Goal: Use online tool/utility: Utilize a website feature to perform a specific function

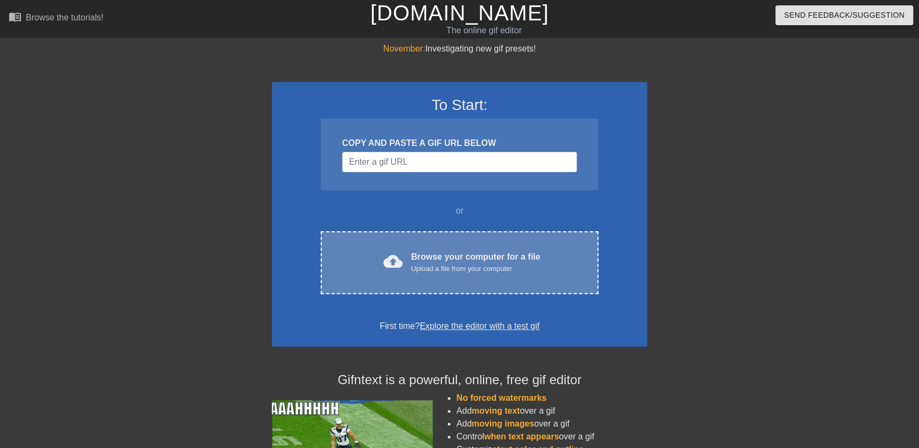
click at [485, 253] on div "Browse your computer for a file Upload a file from your computer" at bounding box center [475, 262] width 129 height 24
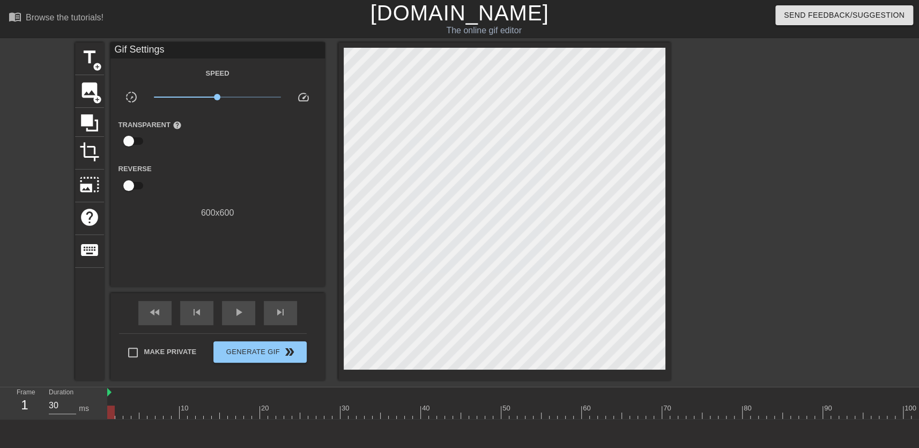
click at [796, 113] on div at bounding box center [764, 203] width 161 height 322
click at [94, 58] on span "title" at bounding box center [89, 57] width 20 height 20
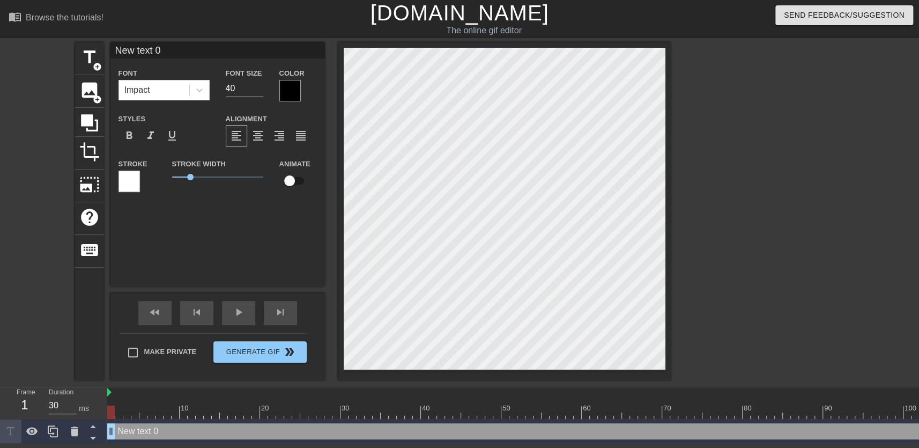
scroll to position [1, 2]
type input "z"
type textarea "z"
type input "z'f"
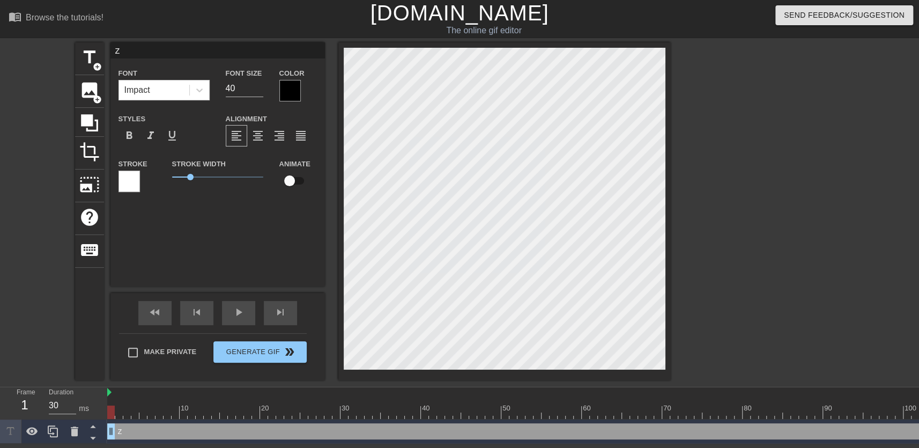
type textarea "z'f"
type input "政府"
type textarea "政府"
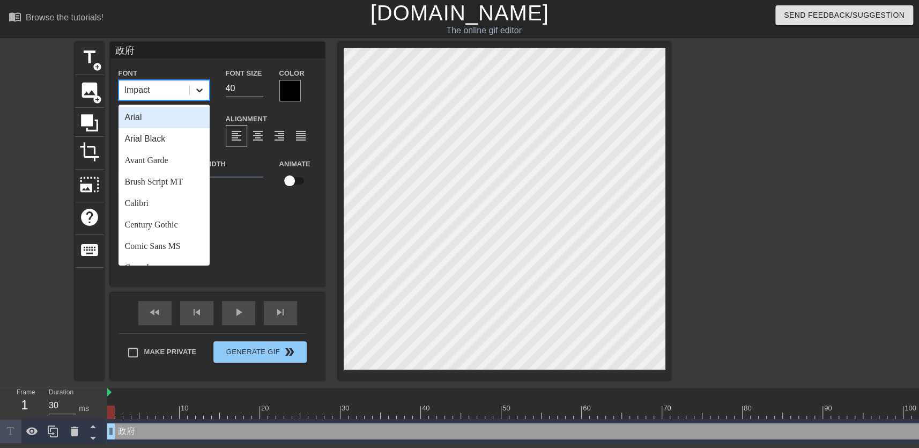
click at [194, 91] on icon at bounding box center [199, 90] width 11 height 11
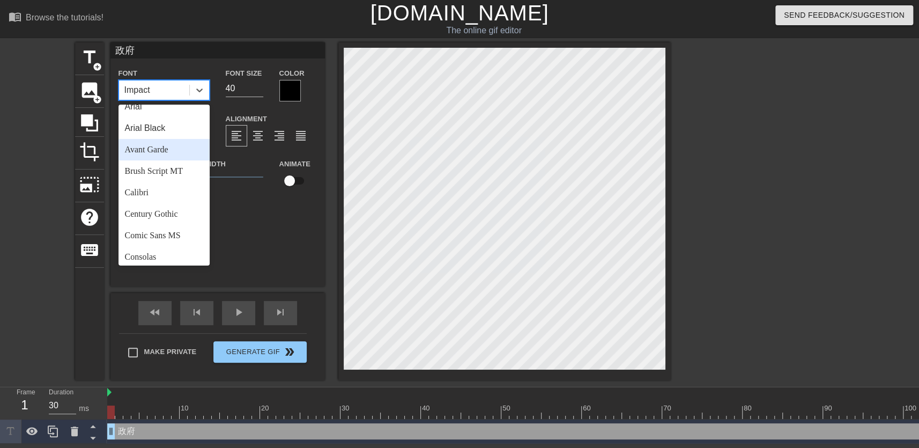
scroll to position [0, 0]
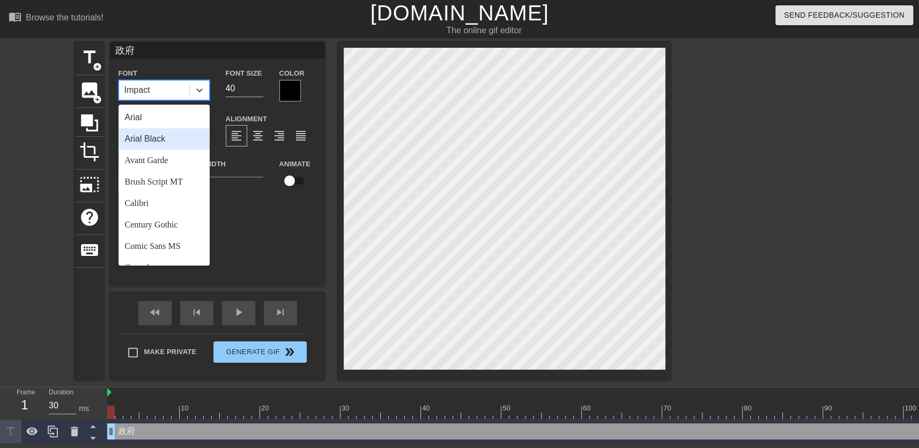
click at [176, 139] on div "Arial Black" at bounding box center [164, 138] width 91 height 21
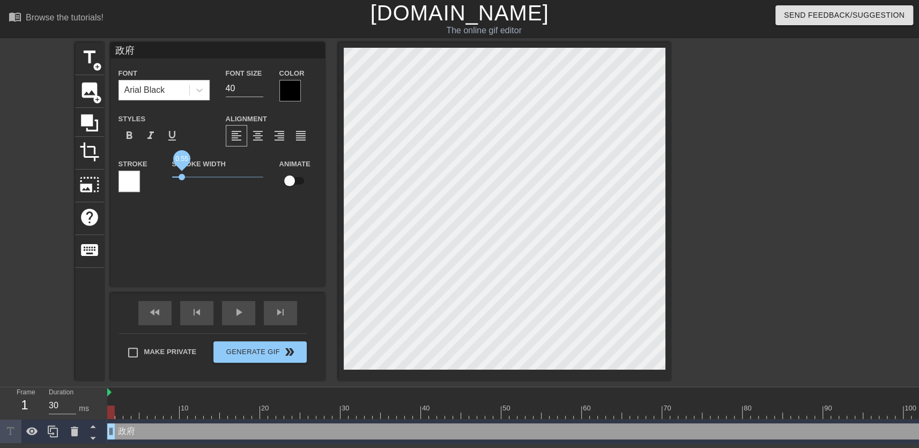
click at [182, 179] on span "0.55" at bounding box center [182, 177] width 6 height 6
drag, startPoint x: 246, startPoint y: 88, endPoint x: 176, endPoint y: 94, distance: 70.0
click at [176, 94] on div "Font Arial Black Font Size 40 Color" at bounding box center [217, 84] width 215 height 35
type input "120"
click at [132, 136] on span "format_bold" at bounding box center [129, 135] width 13 height 13
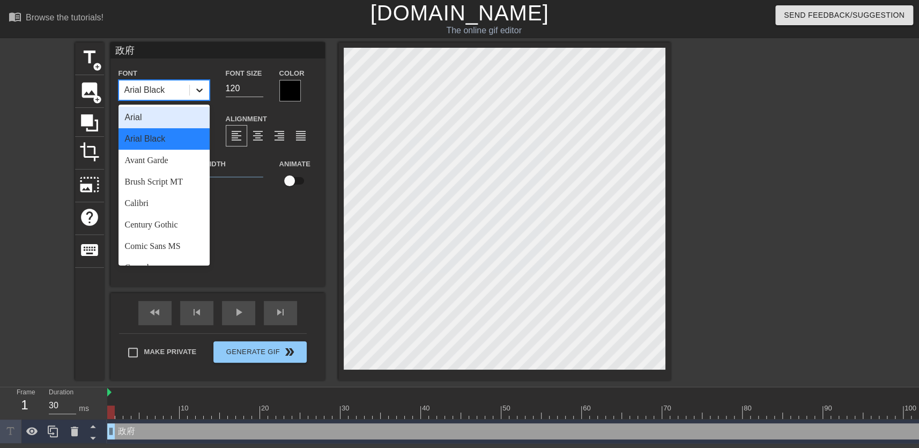
click at [194, 94] on icon at bounding box center [199, 90] width 11 height 11
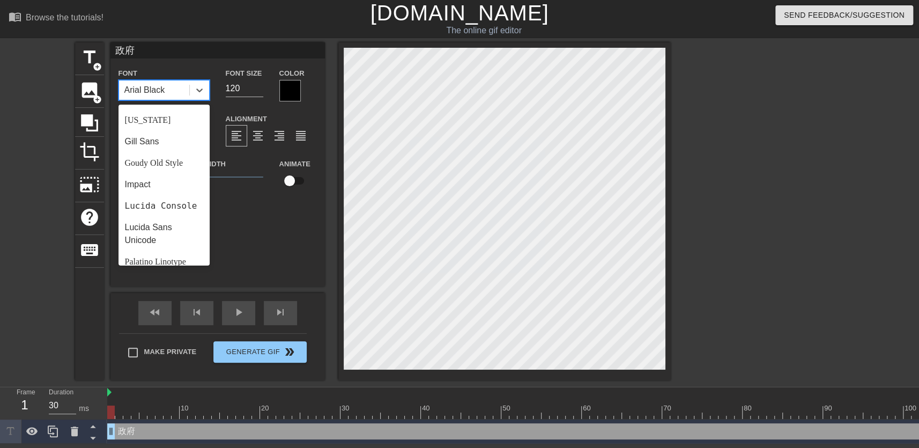
scroll to position [215, 0]
click at [176, 175] on div "Impact" at bounding box center [164, 181] width 91 height 21
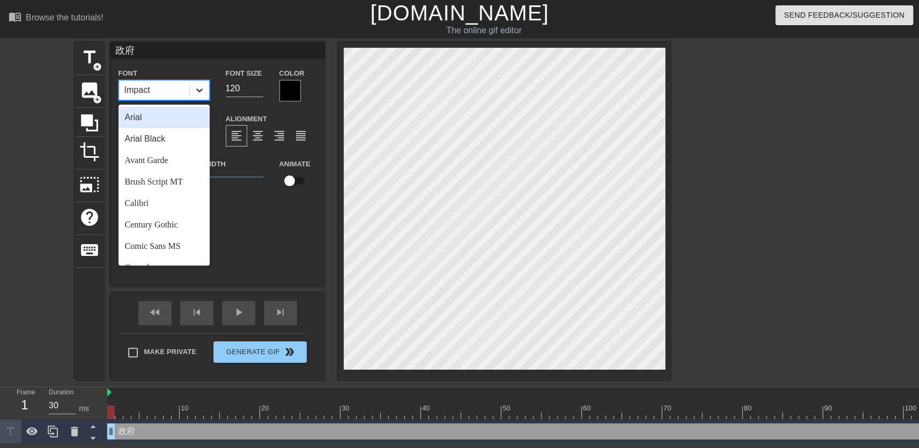
click at [197, 94] on icon at bounding box center [199, 90] width 11 height 11
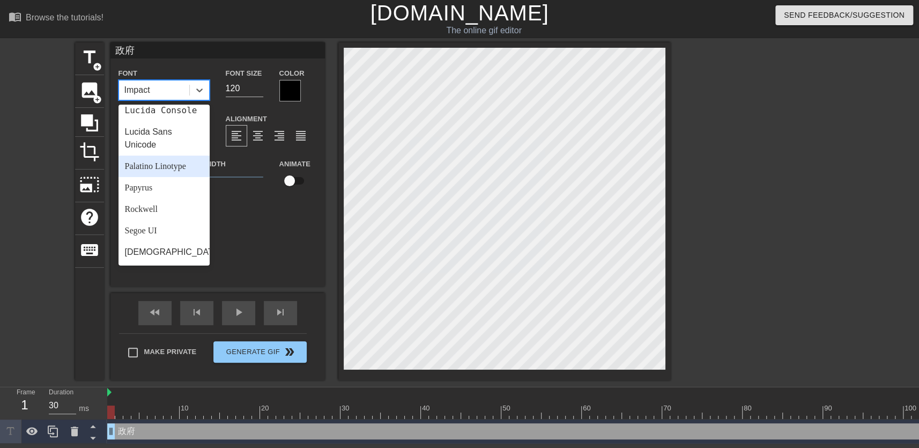
scroll to position [384, 0]
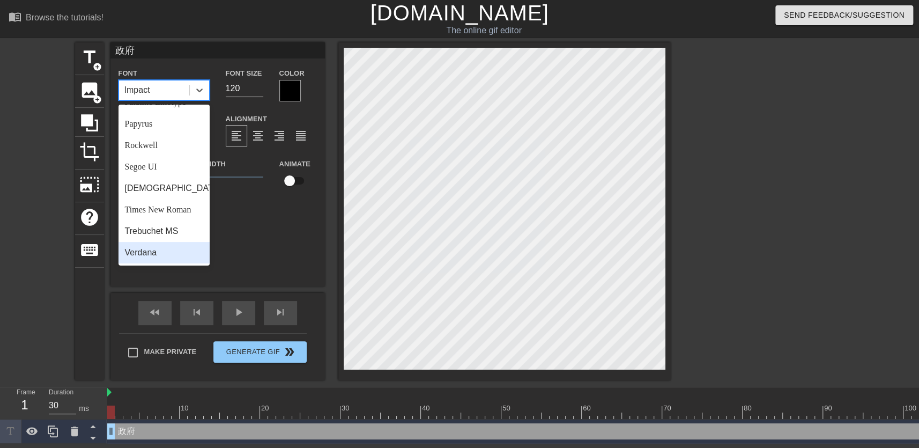
click at [163, 246] on div "Verdana" at bounding box center [164, 252] width 91 height 21
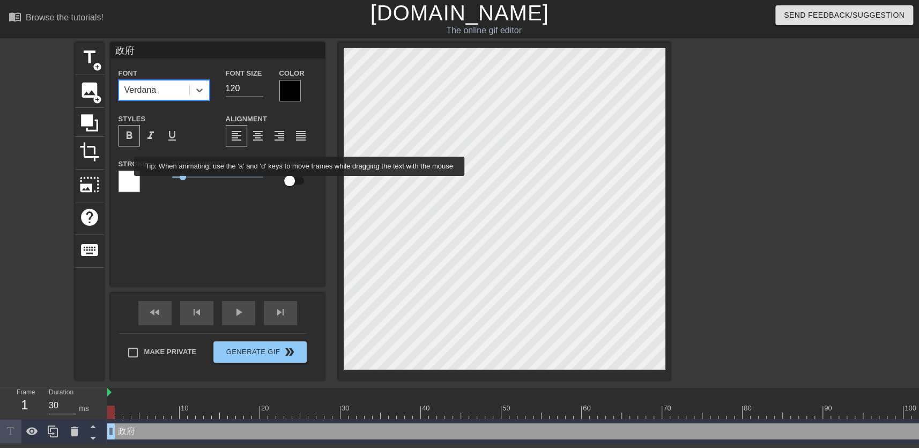
click at [300, 183] on input "checkbox" at bounding box center [289, 181] width 61 height 20
click at [300, 184] on input "checkbox" at bounding box center [299, 181] width 61 height 20
checkbox input "false"
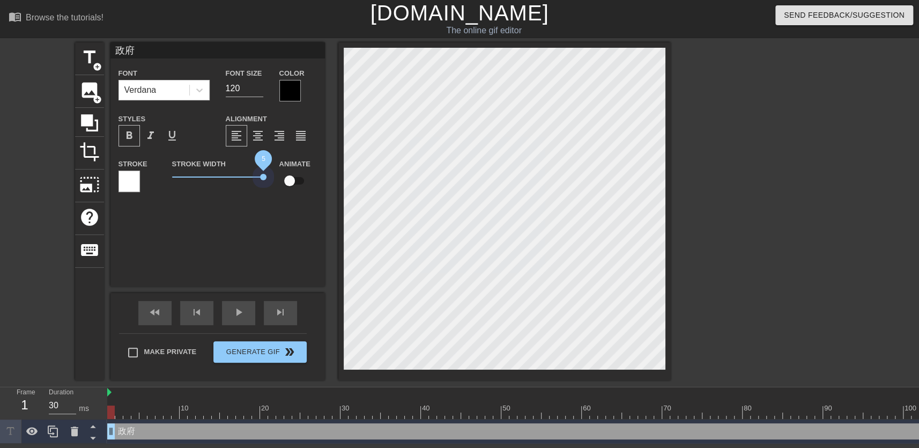
drag, startPoint x: 186, startPoint y: 176, endPoint x: 324, endPoint y: 178, distance: 138.4
click at [324, 178] on div "title add_circle image add_circle crop photo_size_select_large help keyboard 政府…" at bounding box center [373, 211] width 596 height 338
click at [135, 187] on div at bounding box center [129, 181] width 21 height 21
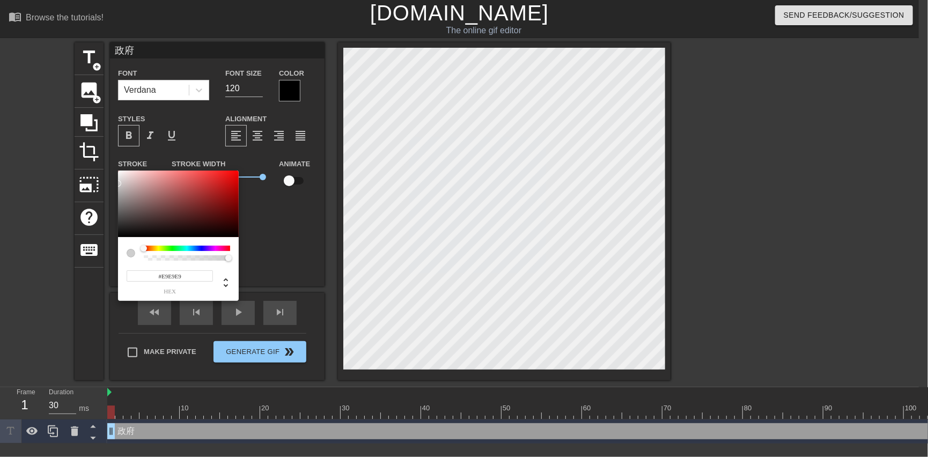
type input "#FFFFFF"
drag, startPoint x: 145, startPoint y: 199, endPoint x: 93, endPoint y: 164, distance: 62.2
click at [93, 164] on div "#FFFFFF hex" at bounding box center [464, 228] width 928 height 457
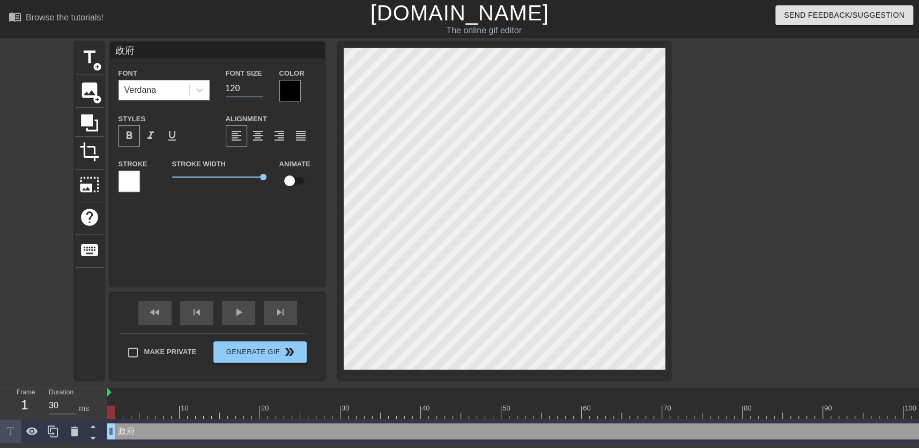
drag, startPoint x: 251, startPoint y: 88, endPoint x: 159, endPoint y: 92, distance: 92.3
click at [159, 92] on div "Font Verdana Font Size 120 Color" at bounding box center [217, 84] width 215 height 35
click at [266, 139] on div "format_align_center" at bounding box center [257, 135] width 21 height 21
drag, startPoint x: 264, startPoint y: 178, endPoint x: 221, endPoint y: 168, distance: 43.9
click at [193, 176] on span "0.95" at bounding box center [189, 177] width 6 height 6
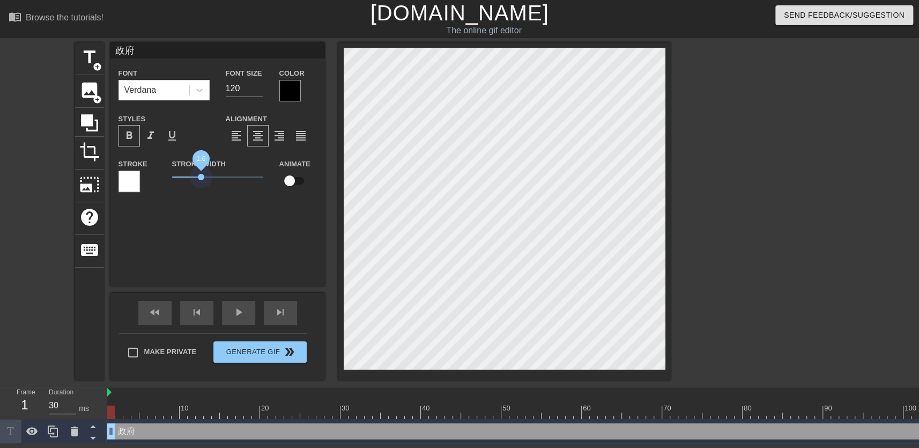
drag, startPoint x: 192, startPoint y: 174, endPoint x: 201, endPoint y: 173, distance: 9.2
click at [201, 173] on span "1.6" at bounding box center [217, 177] width 91 height 13
click at [736, 279] on div at bounding box center [764, 203] width 161 height 322
drag, startPoint x: 113, startPoint y: 426, endPoint x: 84, endPoint y: 429, distance: 29.6
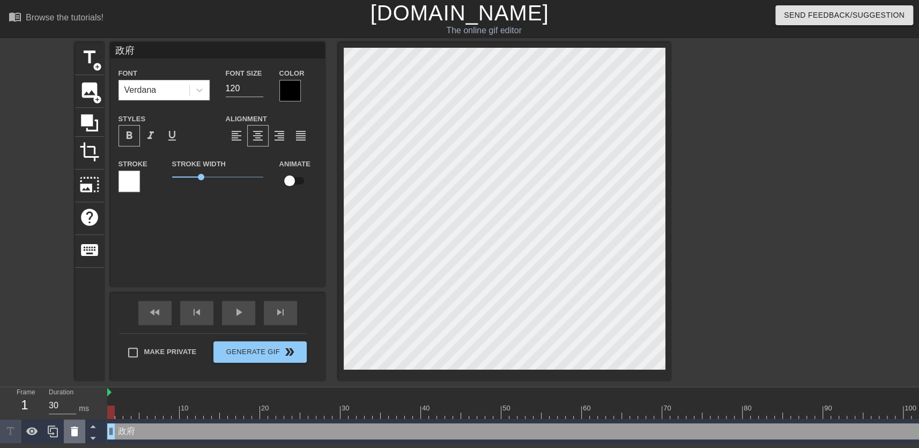
click at [84, 429] on div "Frame 1 Duration 30 ms 10 20 30 40 50 60 70 80 90 100 110 120 130 140 150 政府 dr…" at bounding box center [459, 415] width 919 height 56
click at [821, 214] on div at bounding box center [764, 203] width 161 height 322
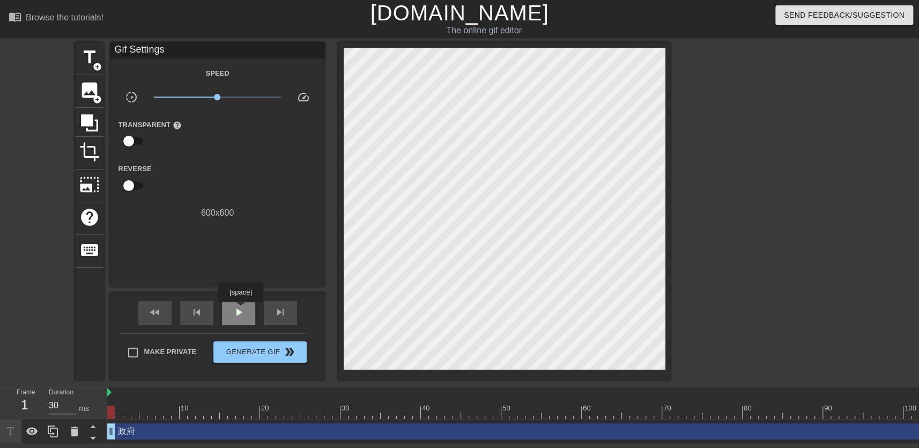
click at [240, 309] on span "play_arrow" at bounding box center [238, 312] width 13 height 13
click at [857, 265] on div "title add_circle image add_circle crop photo_size_select_large help keyboard Gi…" at bounding box center [459, 211] width 919 height 338
drag, startPoint x: 807, startPoint y: 179, endPoint x: 783, endPoint y: 195, distance: 28.6
click at [807, 179] on div at bounding box center [764, 203] width 161 height 322
click at [231, 306] on div "pause" at bounding box center [238, 313] width 33 height 24
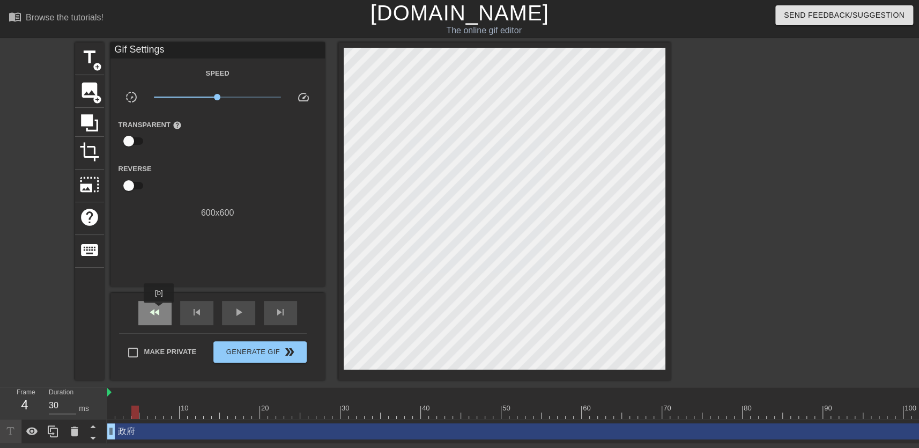
click at [159, 310] on span "fast_rewind" at bounding box center [155, 312] width 13 height 13
click at [193, 306] on span "skip_previous" at bounding box center [196, 312] width 13 height 13
click at [157, 313] on span "fast_rewind" at bounding box center [155, 312] width 13 height 13
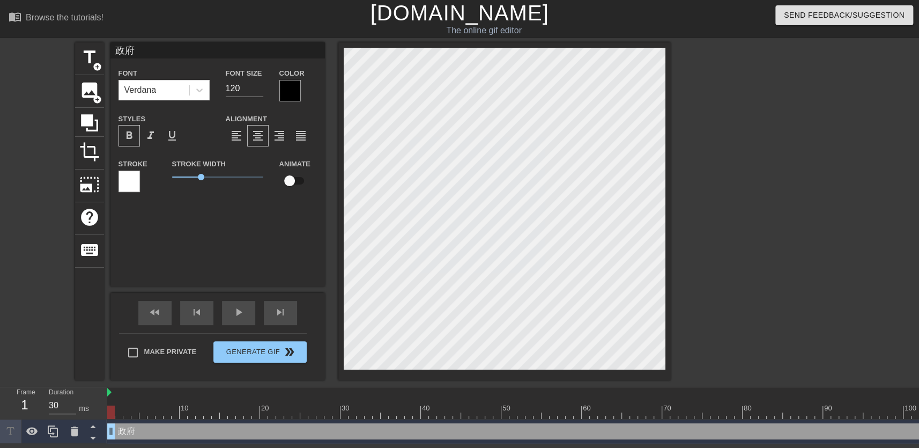
scroll to position [2, 1]
type input "府"
type textarea "府"
type input "c"
type textarea "c"
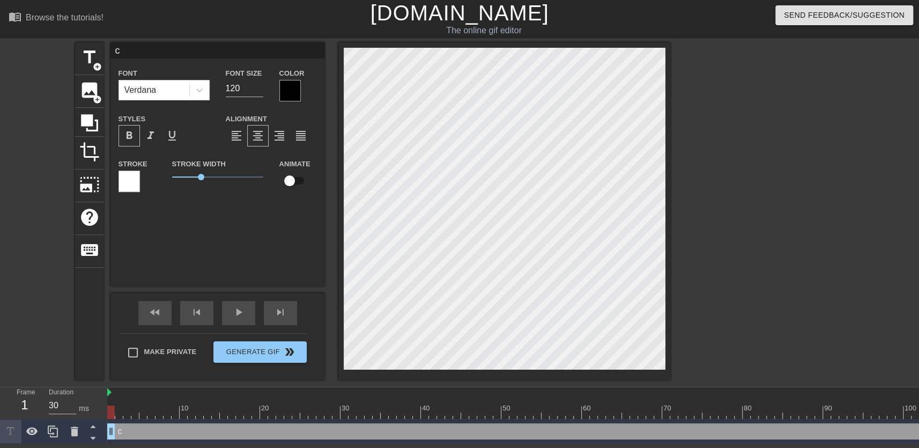
type input "ch"
type textarea "ch"
type input "chi"
type textarea "chi"
type input "chi'd"
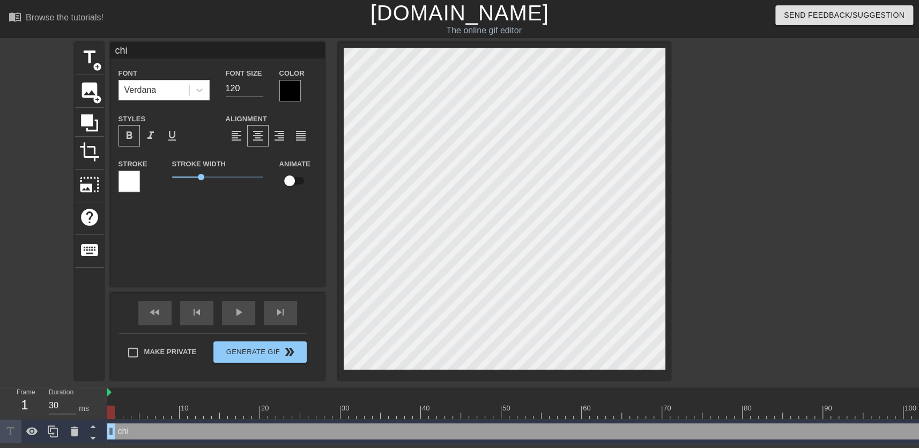
type textarea "chi'd"
type input "chi'da"
type textarea "chi'da"
type input "chi'dao"
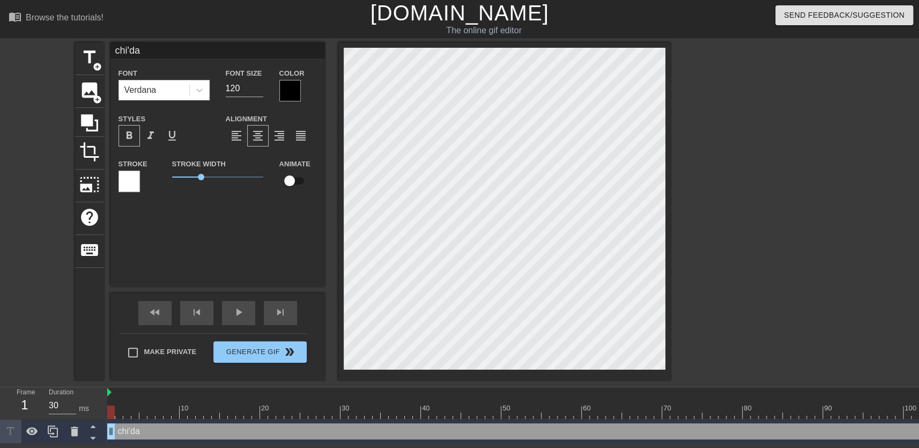
type textarea "chi'dao"
type input "遲到"
type textarea "遲到"
type input "遲到l"
type textarea "遲到l"
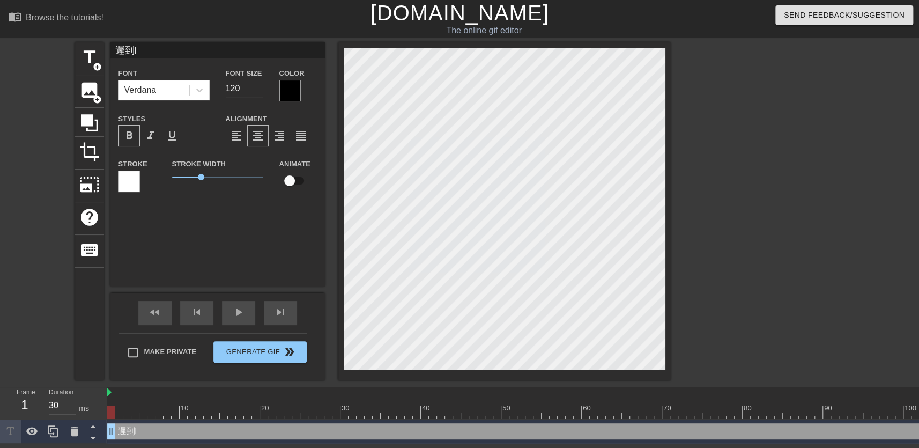
type input "遲到le"
type textarea "遲到le"
type input "遲到了"
type textarea "遲到了"
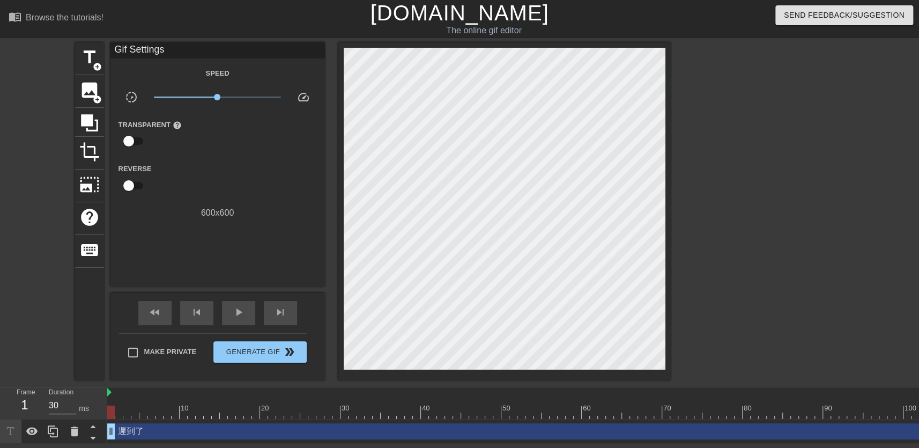
click at [771, 213] on div at bounding box center [764, 203] width 161 height 322
click at [94, 54] on span "title" at bounding box center [89, 57] width 20 height 20
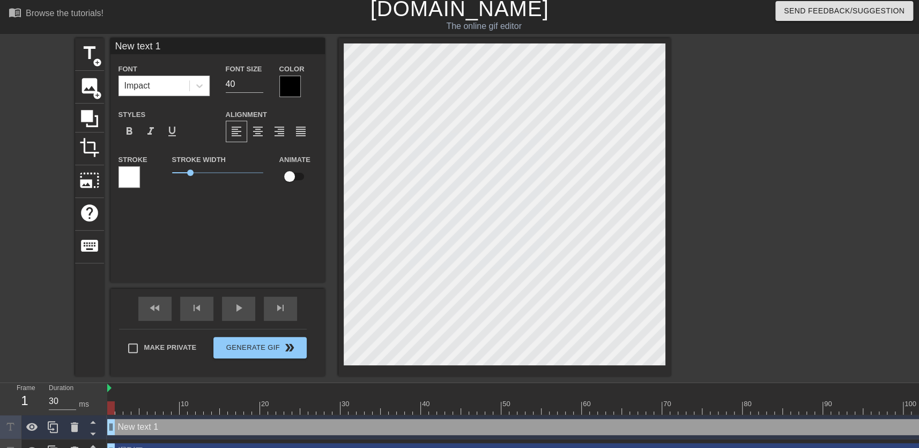
type input "New tet 1"
type textarea "New tet 1"
drag, startPoint x: 343, startPoint y: 124, endPoint x: 714, endPoint y: 212, distance: 382.0
click at [714, 212] on div at bounding box center [764, 199] width 161 height 322
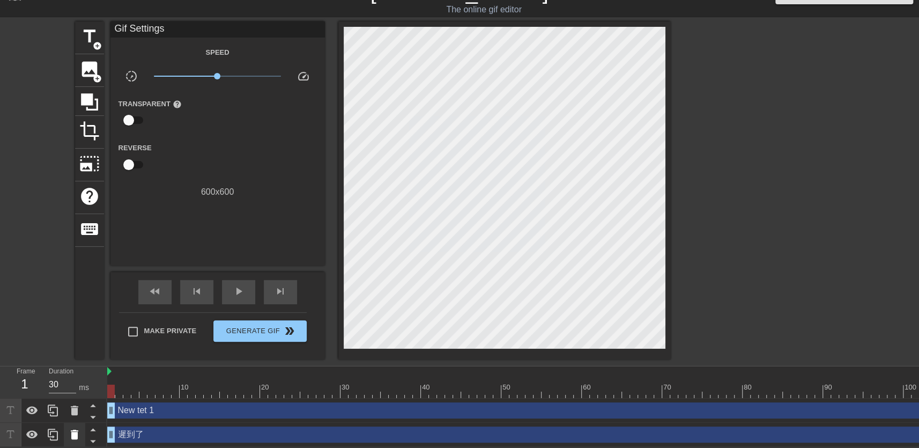
click at [73, 430] on icon at bounding box center [75, 435] width 8 height 10
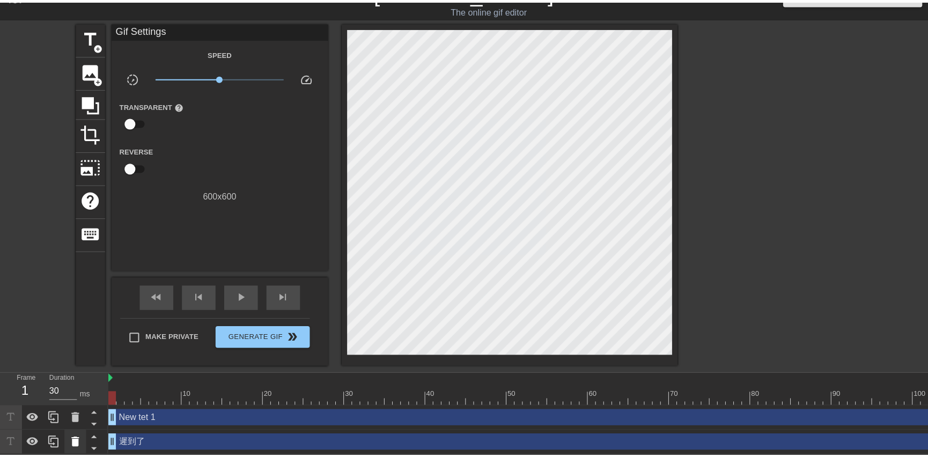
scroll to position [19, 0]
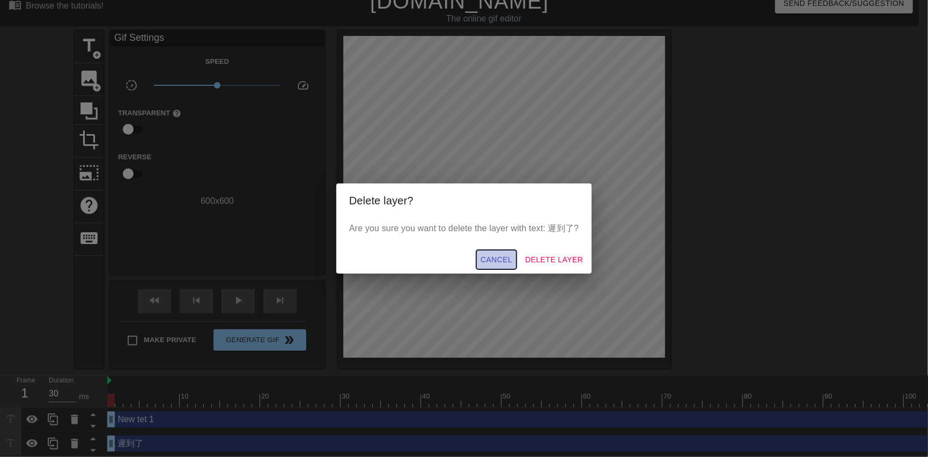
click at [502, 261] on span "Cancel" at bounding box center [497, 259] width 32 height 13
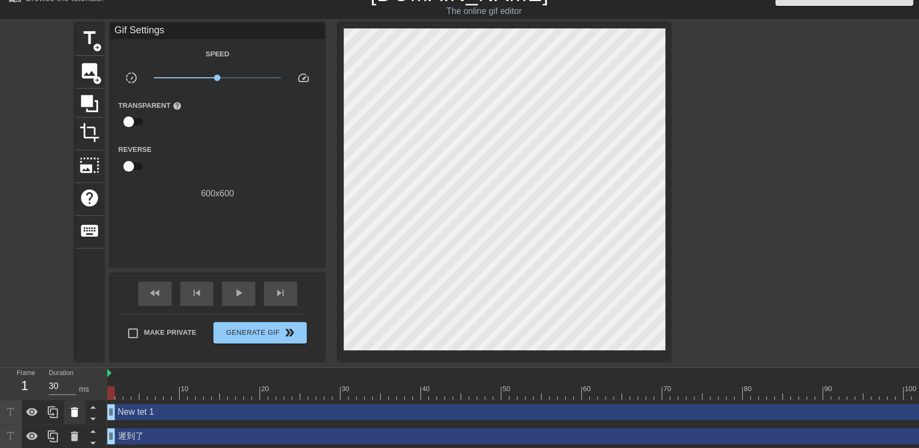
click at [77, 412] on icon at bounding box center [75, 412] width 8 height 10
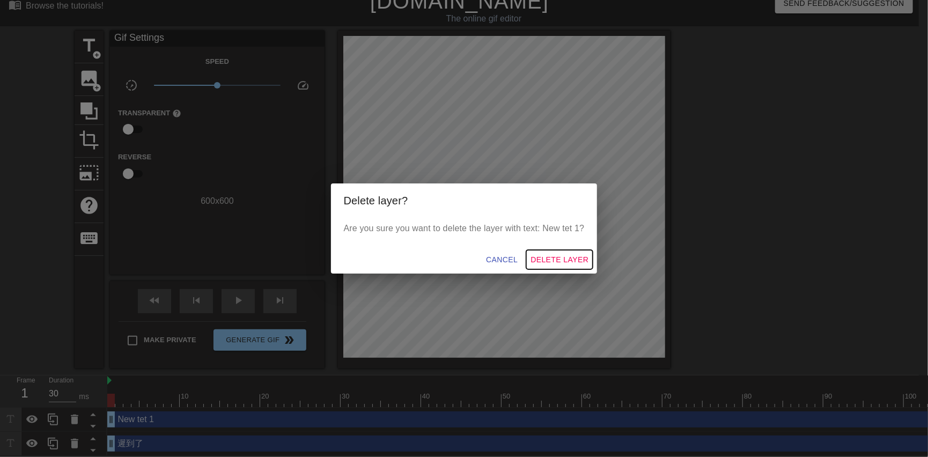
click at [553, 256] on span "Delete Layer" at bounding box center [559, 259] width 58 height 13
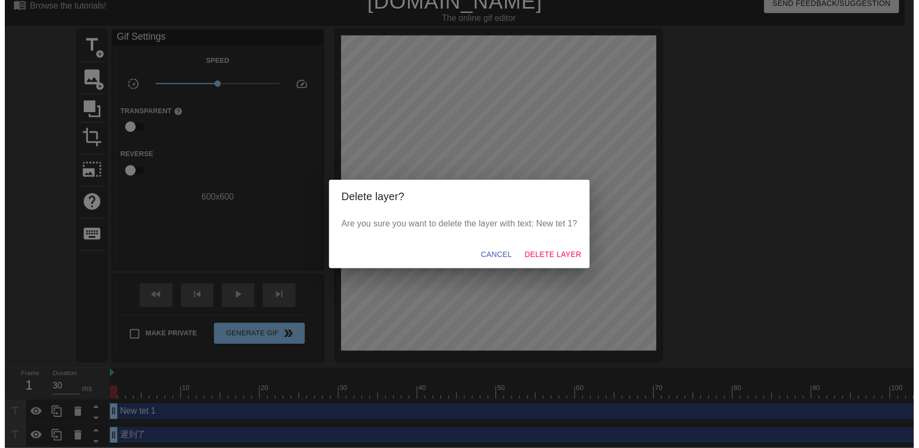
scroll to position [4, 0]
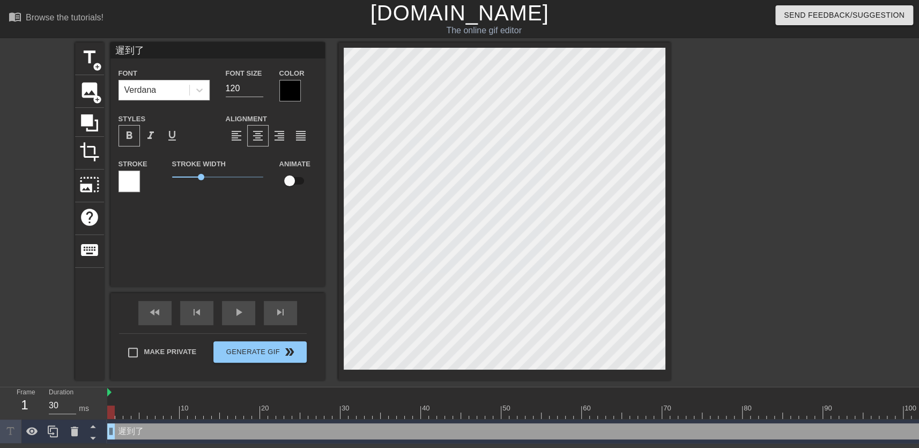
click at [794, 191] on div at bounding box center [764, 203] width 161 height 322
drag, startPoint x: 198, startPoint y: 171, endPoint x: 215, endPoint y: 168, distance: 16.8
click at [215, 171] on span "2.35" at bounding box center [217, 177] width 91 height 13
